Goal: Task Accomplishment & Management: Use online tool/utility

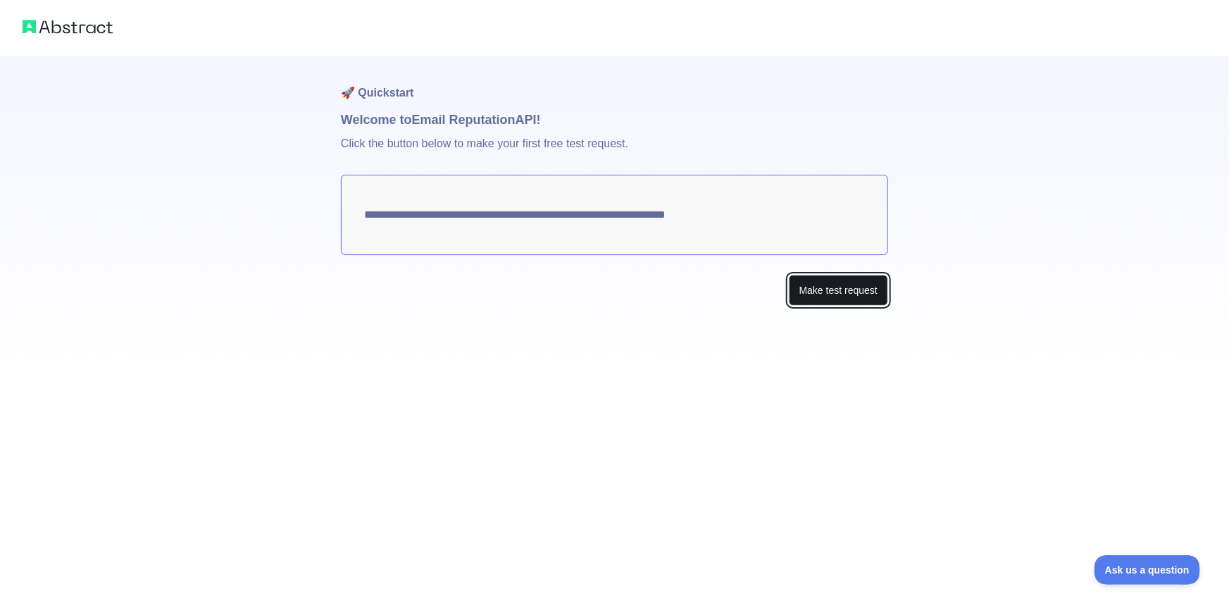
click at [817, 292] on button "Make test request" at bounding box center [838, 291] width 99 height 32
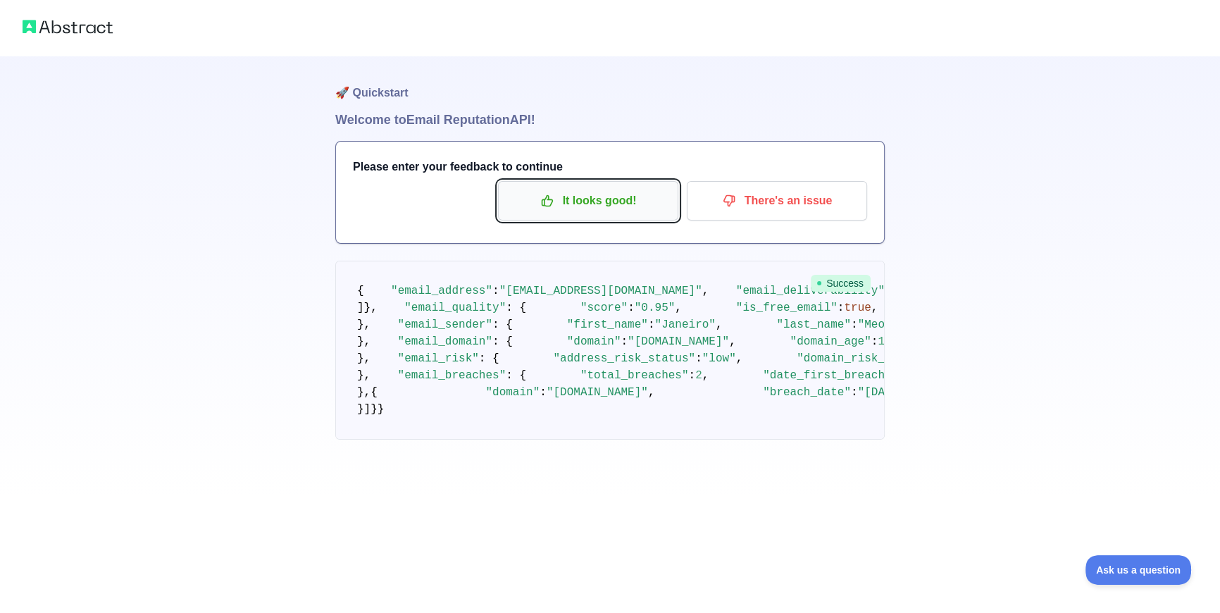
click at [591, 197] on p "It looks good!" at bounding box center [588, 201] width 159 height 24
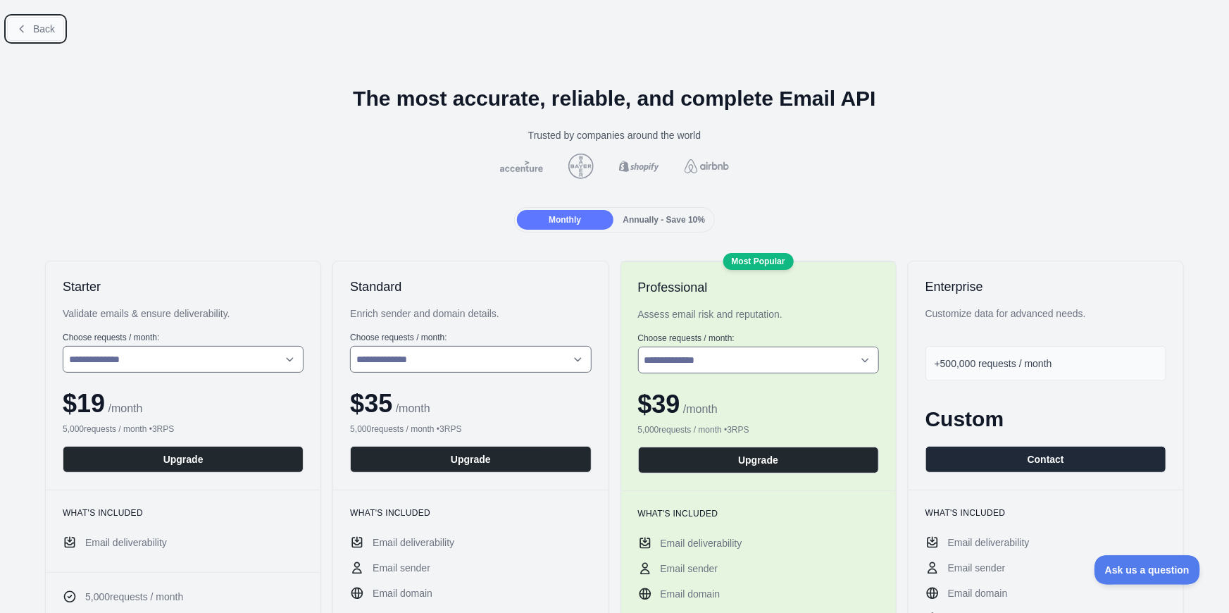
click at [42, 35] on button "Back" at bounding box center [35, 29] width 57 height 24
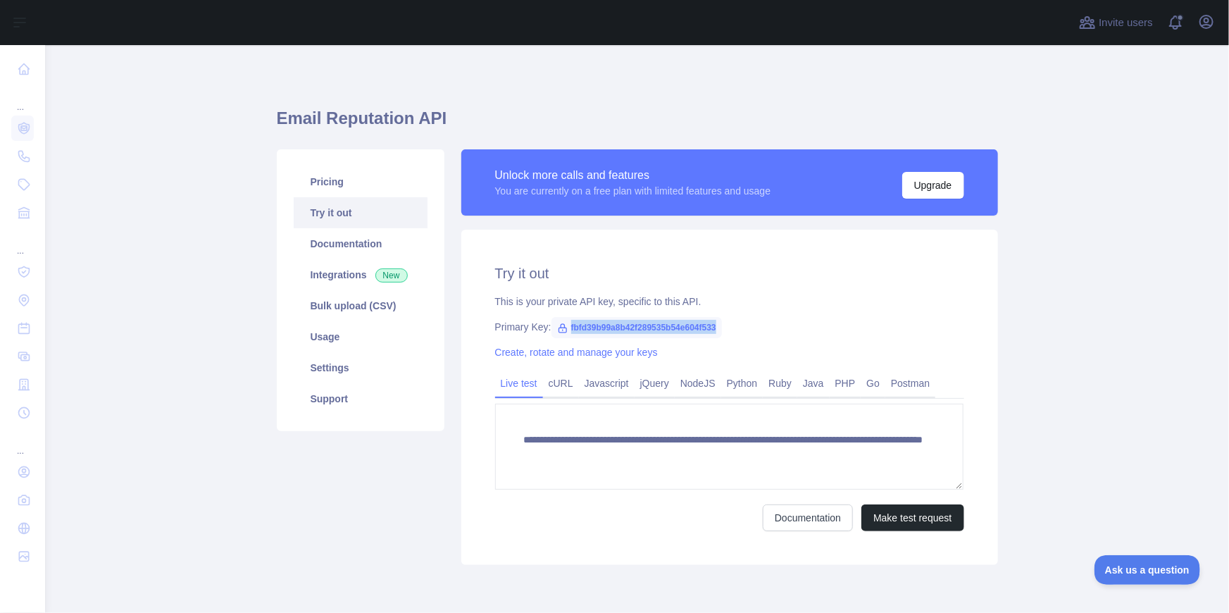
drag, startPoint x: 713, startPoint y: 328, endPoint x: 547, endPoint y: 323, distance: 166.3
click at [552, 323] on span "fbfd39b99a8b42f289535b54e604f533" at bounding box center [637, 327] width 170 height 21
copy span "fbfd39b99a8b42f289535b54e604f533"
